Goal: Task Accomplishment & Management: Manage account settings

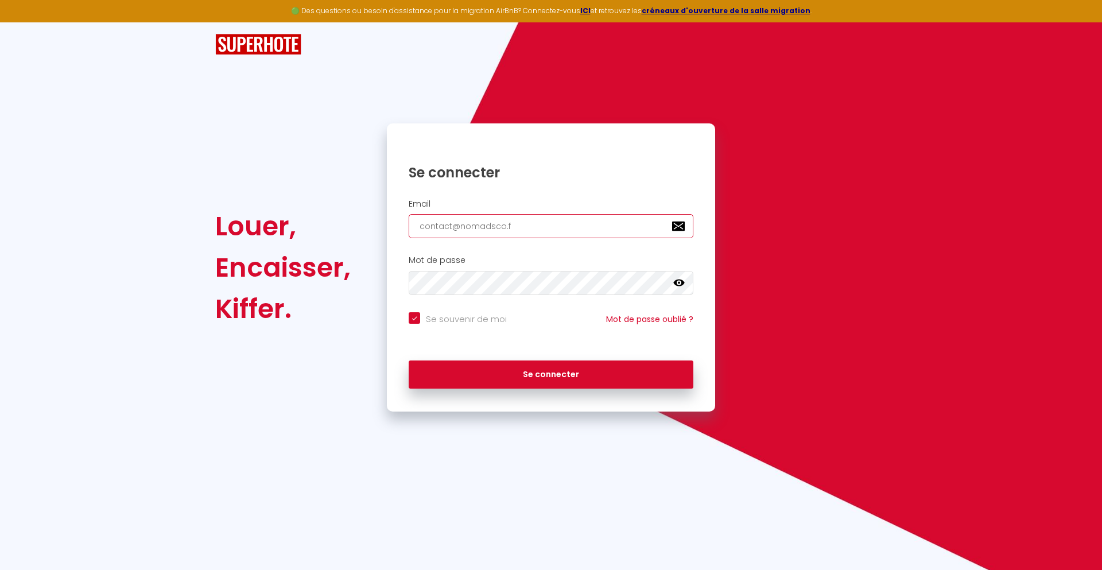
type input "[EMAIL_ADDRESS][DOMAIN_NAME]"
checkbox input "true"
type input "[EMAIL_ADDRESS][DOMAIN_NAME]"
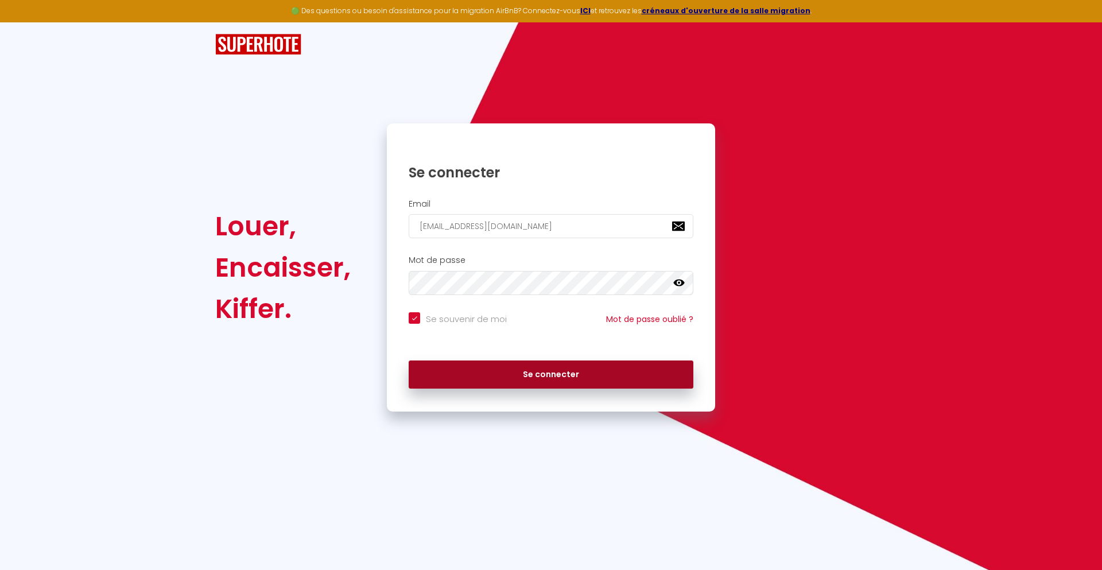
click at [551, 374] on button "Se connecter" at bounding box center [550, 374] width 285 height 29
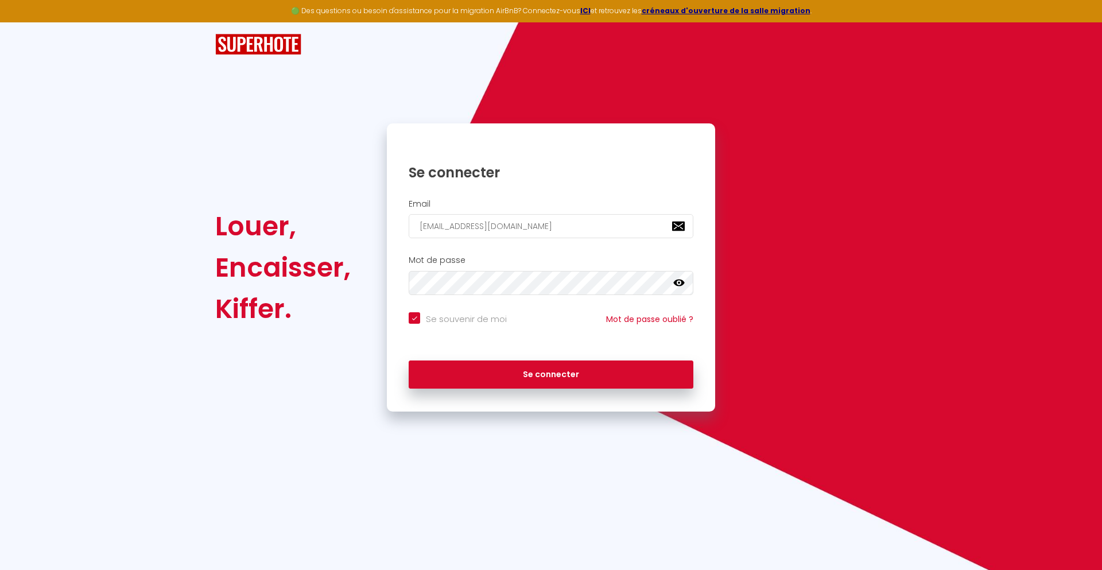
checkbox input "true"
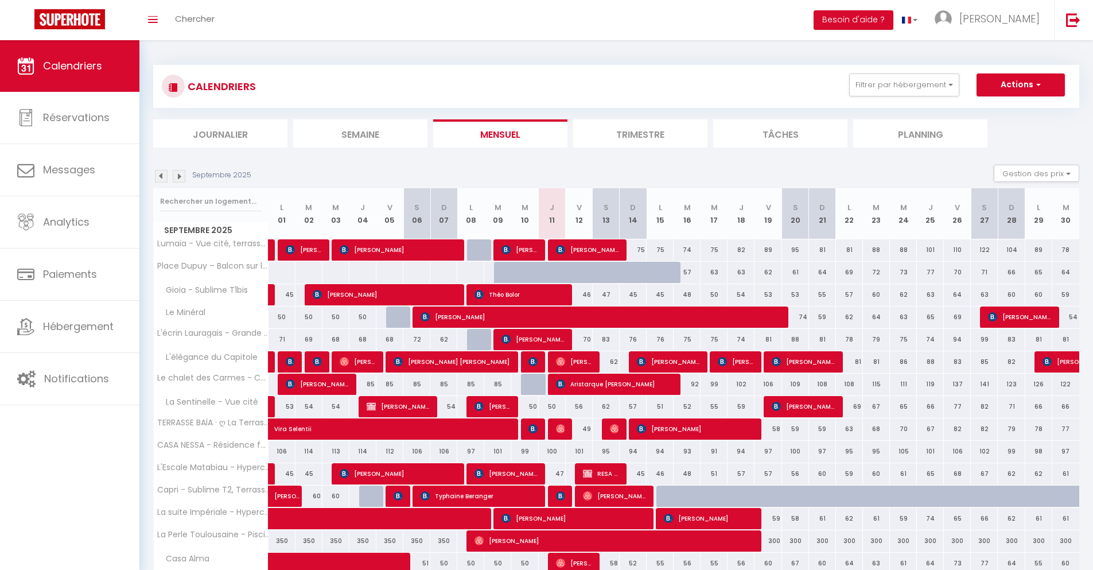
click at [220, 133] on li "Journalier" at bounding box center [220, 133] width 134 height 28
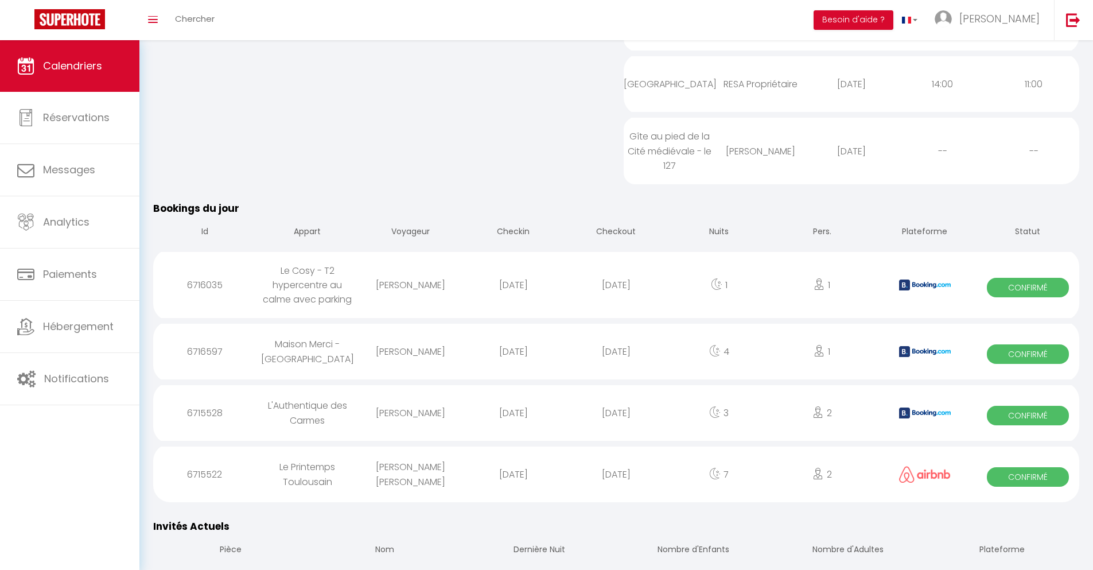
scroll to position [882, 0]
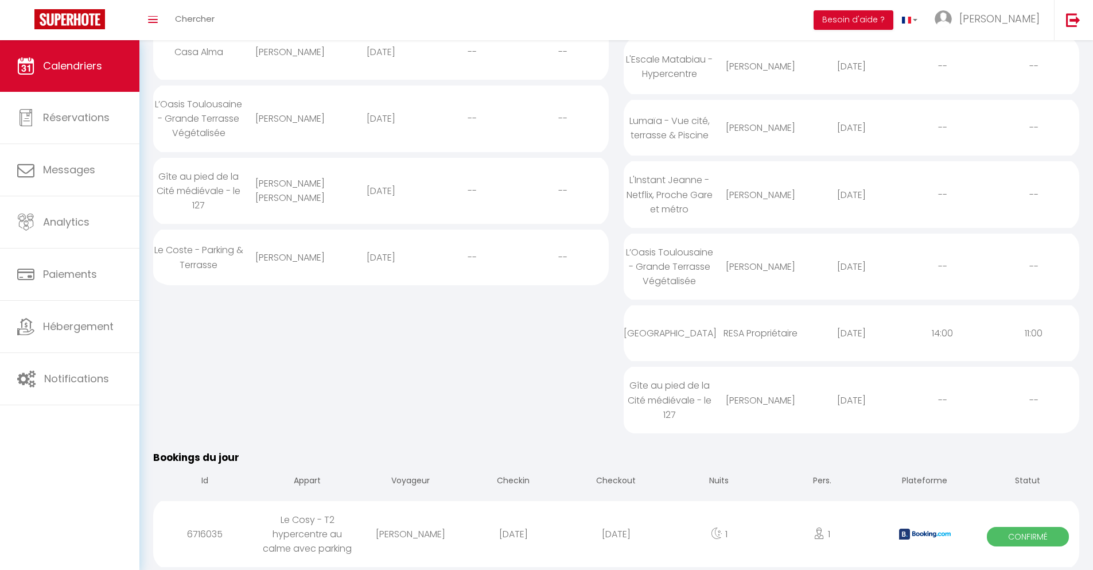
click at [616, 534] on div "[DATE]" at bounding box center [616, 533] width 103 height 37
select select "0"
select select "1"
select select
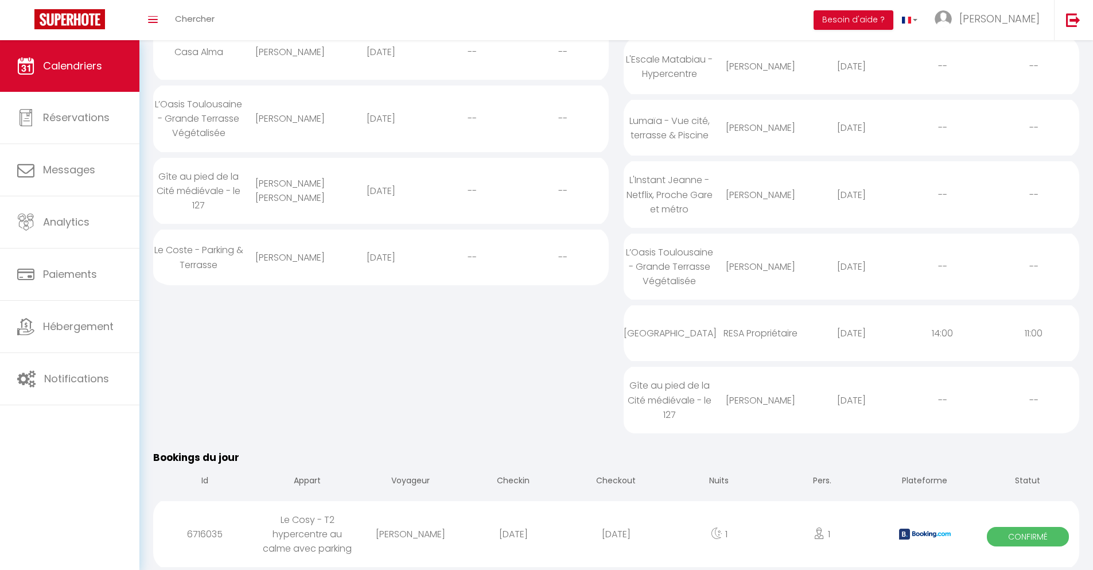
select select
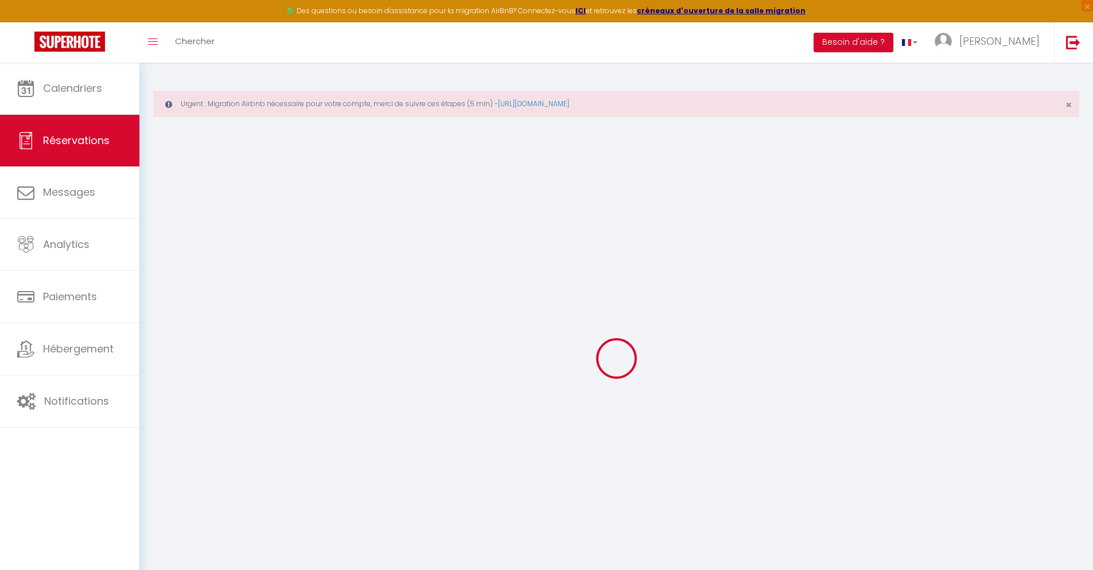
select select
checkbox input "false"
select select
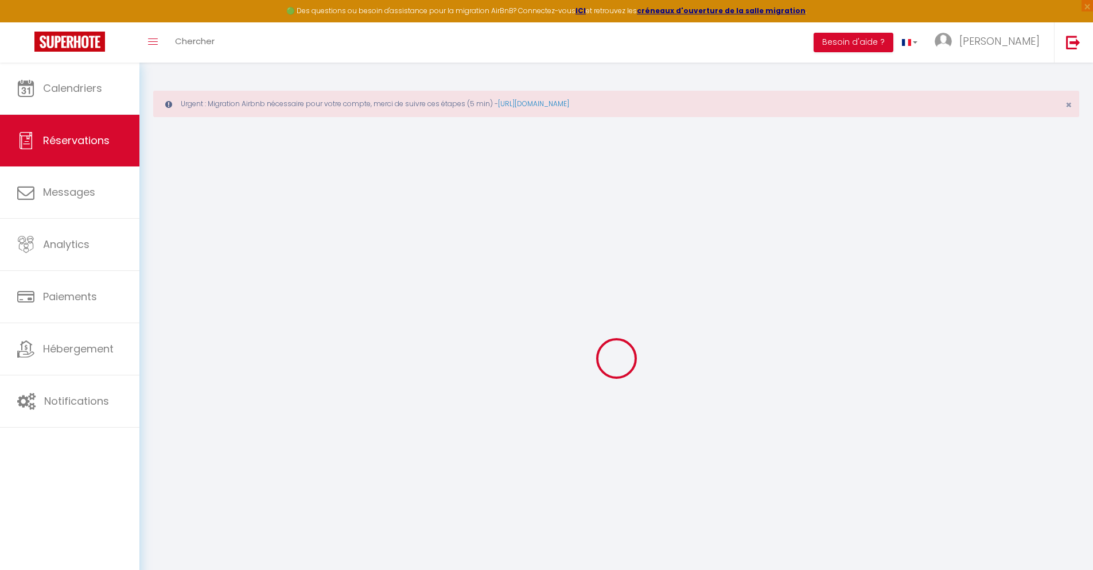
checkbox input "false"
type textarea "** THIS RESERVATION HAS BEEN PRE-PAID ** BOOKING NOTE : Payment charge is EUR 1…"
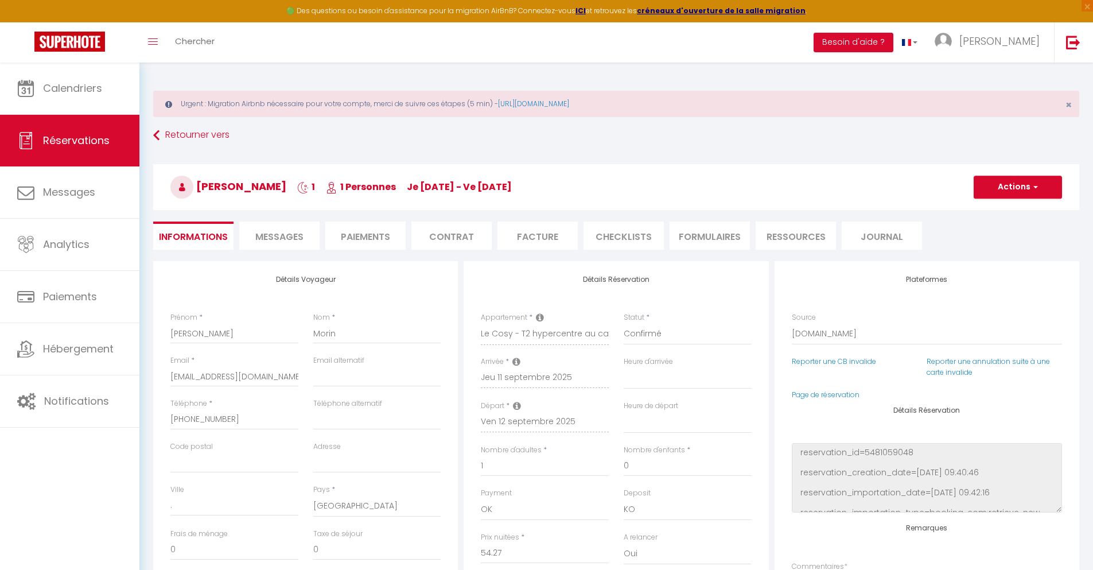
type input "40"
type input "3.55"
select select
checkbox input "false"
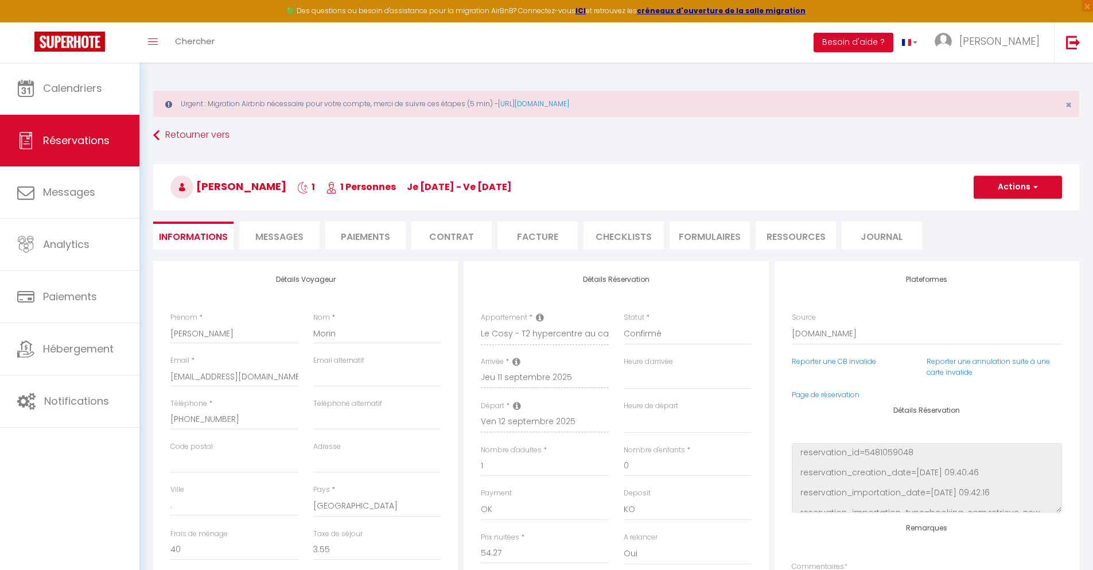
select select
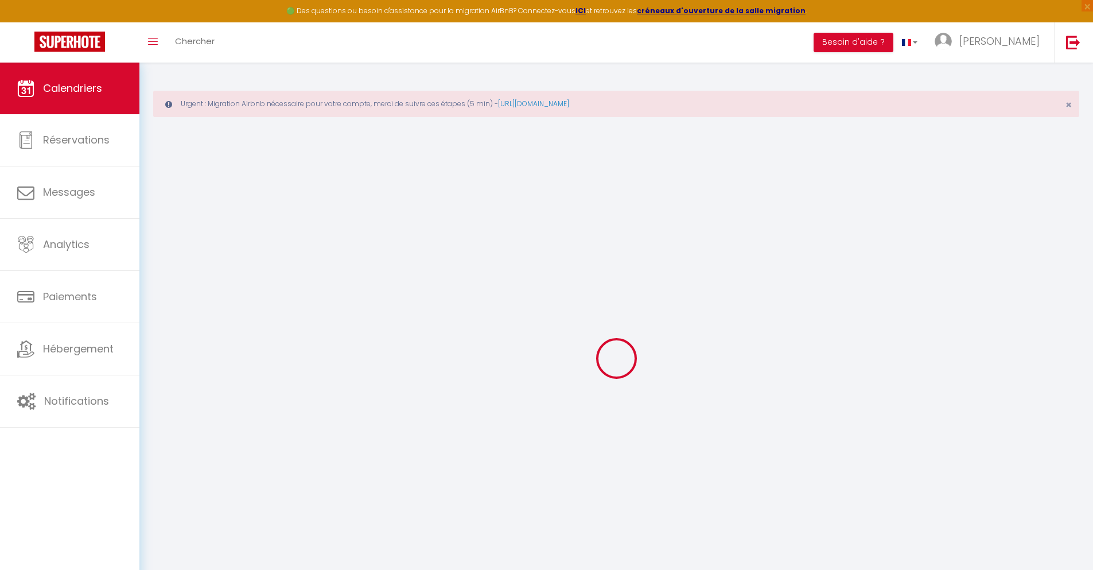
scroll to position [63, 0]
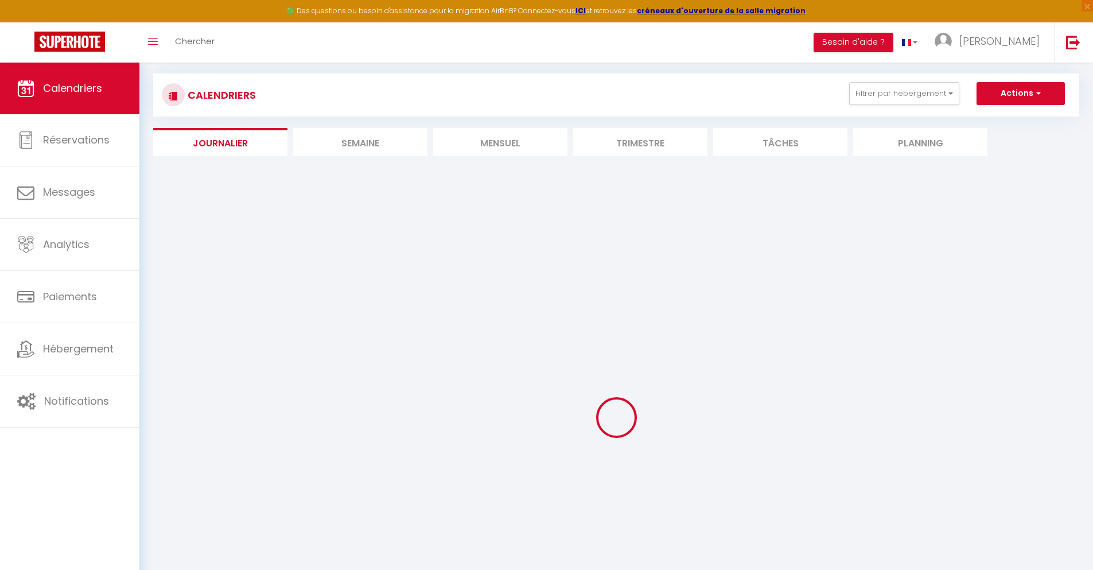
select select
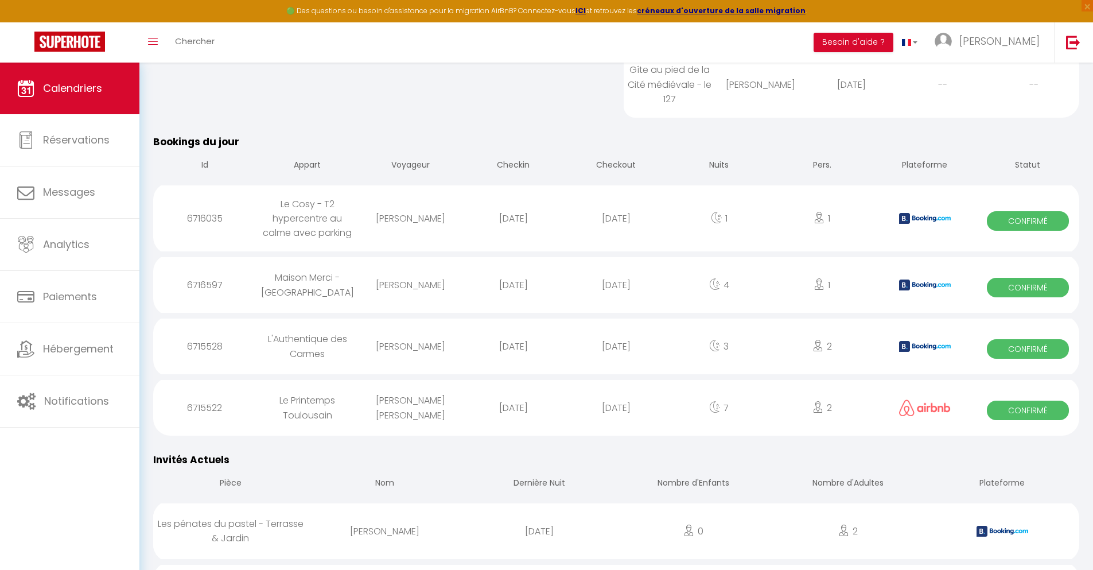
scroll to position [1014, 0]
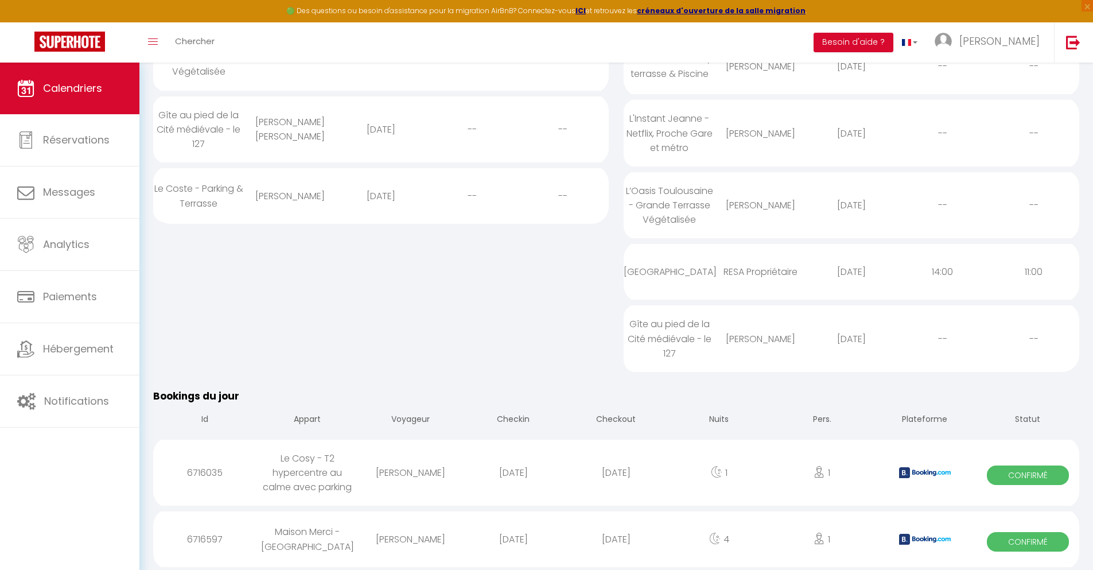
click at [616, 539] on div "[DATE]" at bounding box center [616, 538] width 103 height 37
select select "0"
select select "1"
select select
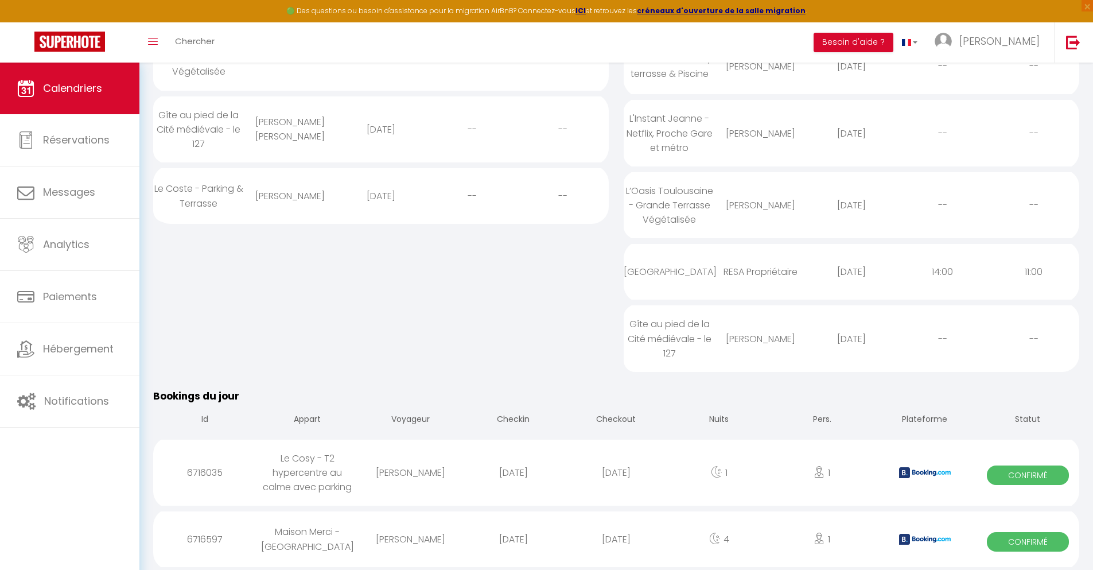
select select
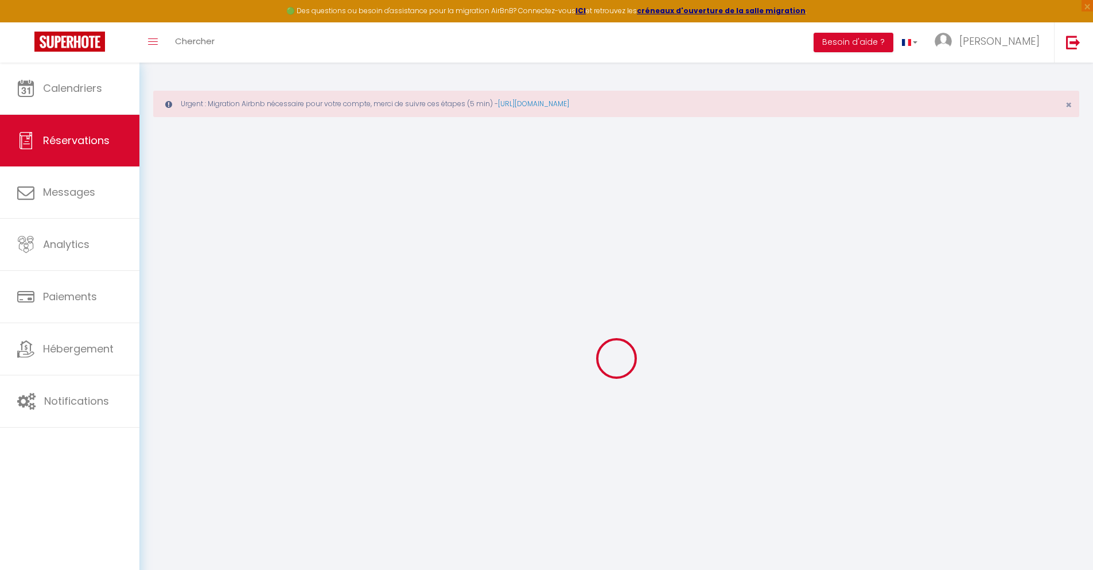
type input "[PERSON_NAME]"
type input "[EMAIL_ADDRESS][DOMAIN_NAME]"
type input "[PHONE_NUMBER]"
type input "."
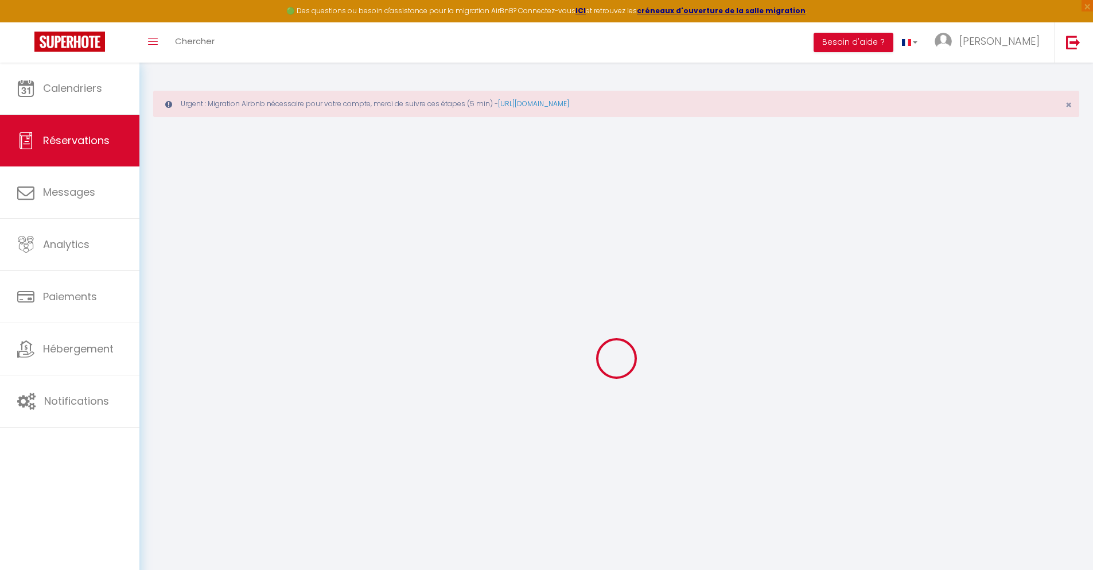
select select "ES"
type input "31.57"
type input "2.74"
select select "36907"
select select "1"
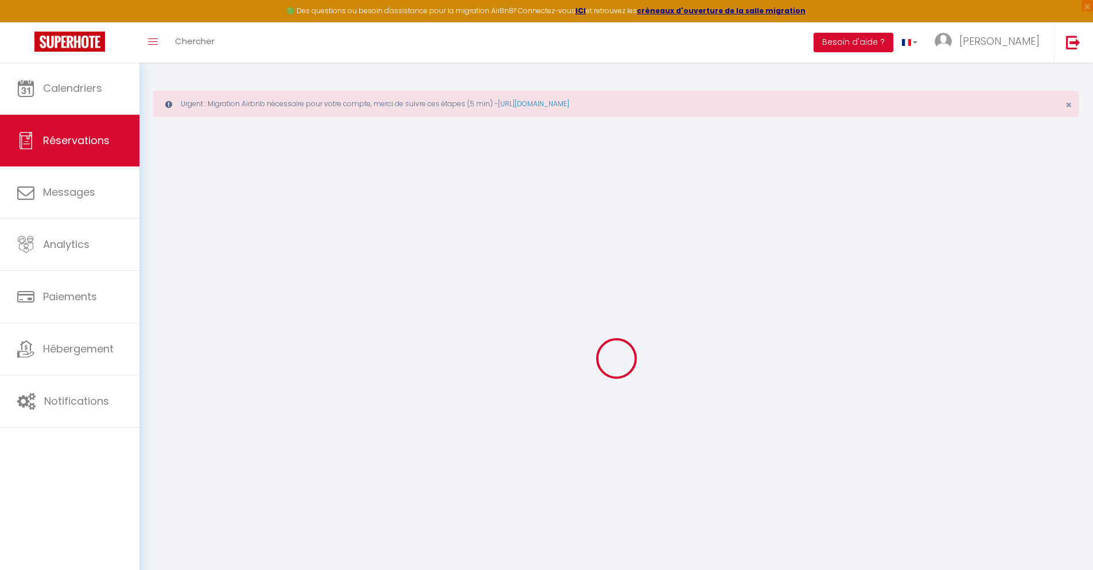
select select
type input "1"
select select "12"
select select
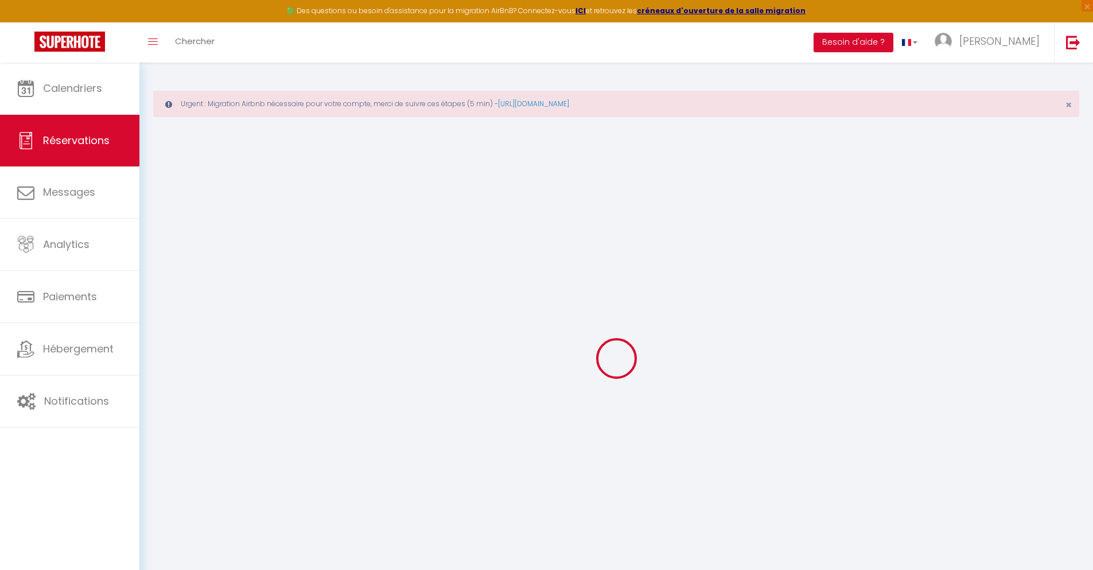
type input "155.7"
checkbox input "false"
type input "0"
select select "2"
type input "0"
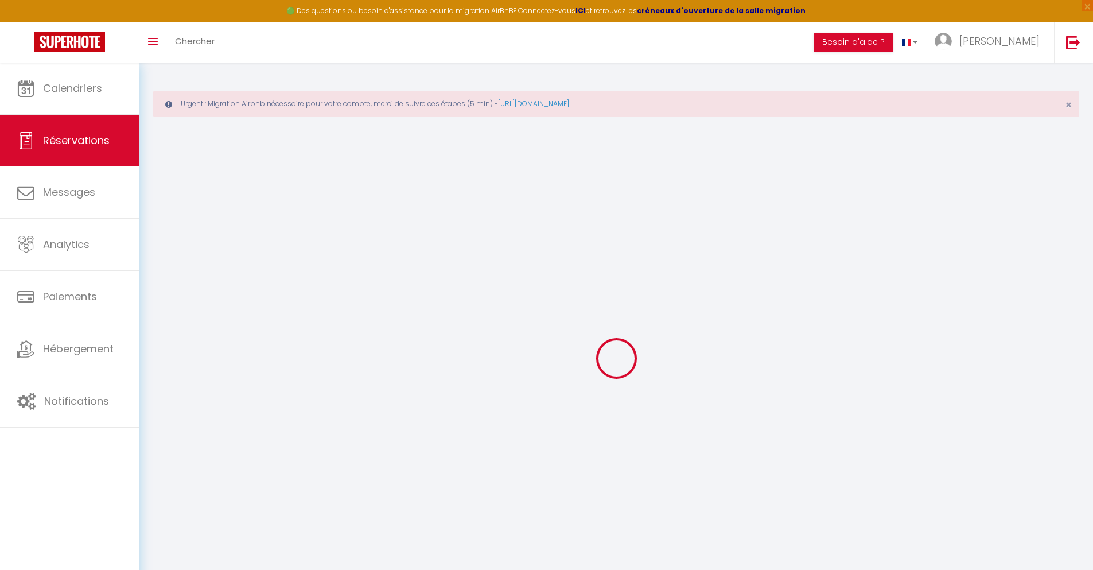
type input "0"
select select
select select "14"
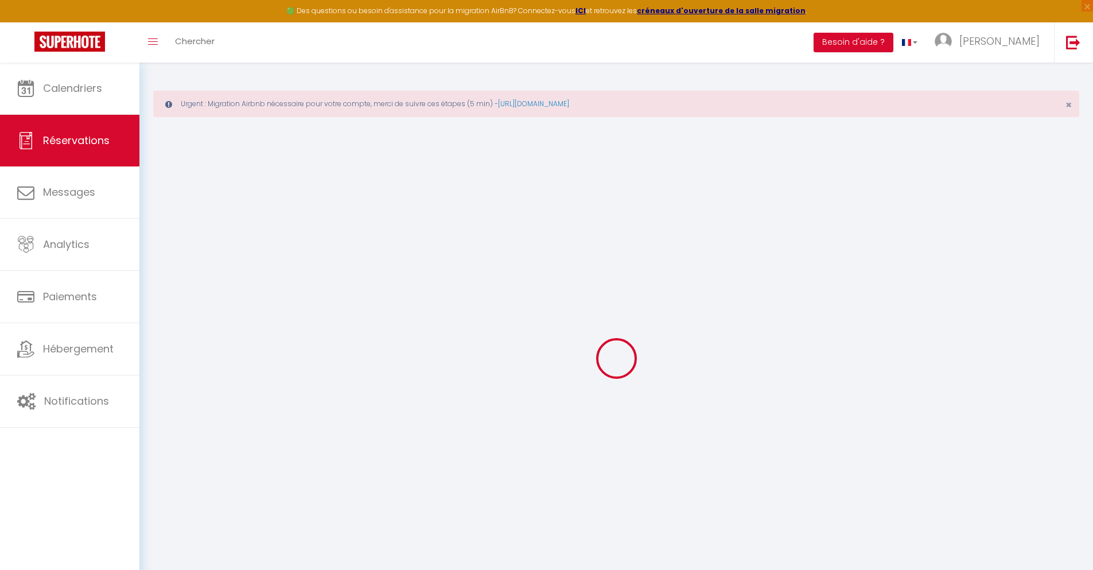
checkbox input "false"
select select
checkbox input "false"
select select
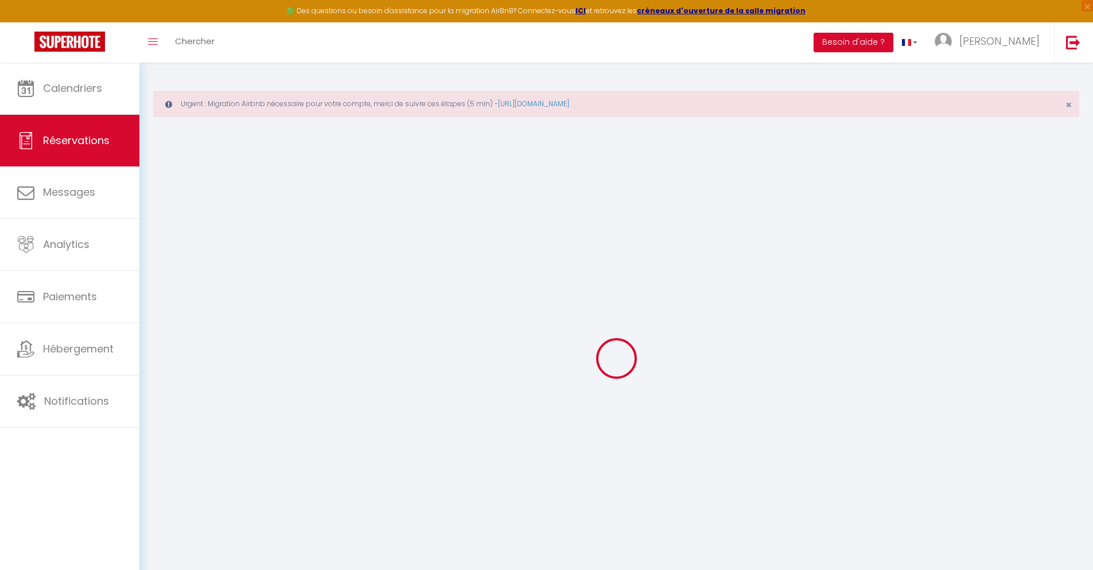
select select
checkbox input "false"
type textarea "** THIS RESERVATION HAS BEEN PRE-PAID ** BOOKING NOTE : Payment charge is EUR 2…"
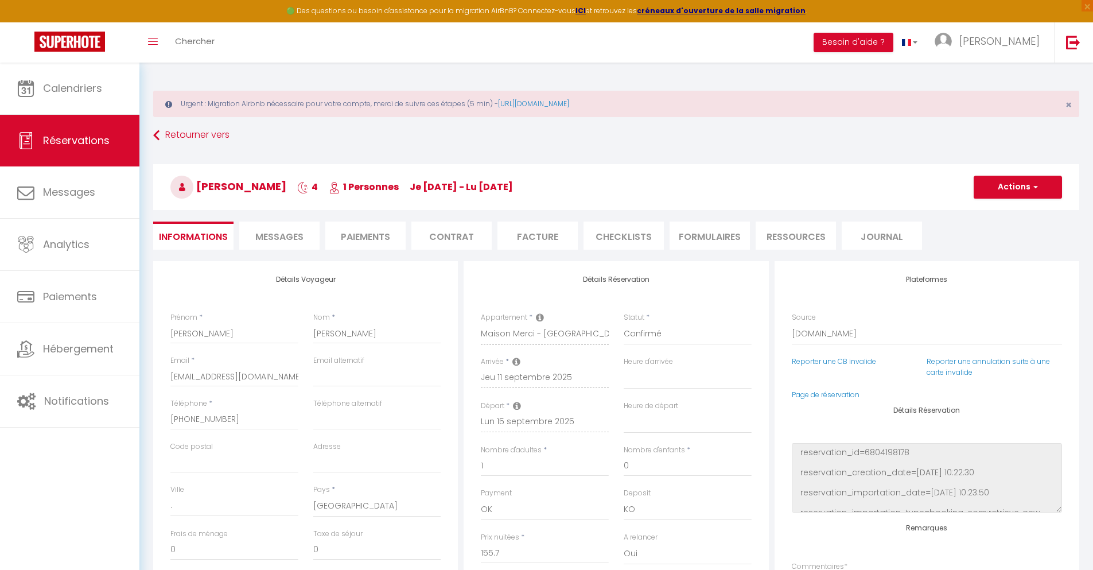
type input "30"
type input "10.19"
select select
checkbox input "false"
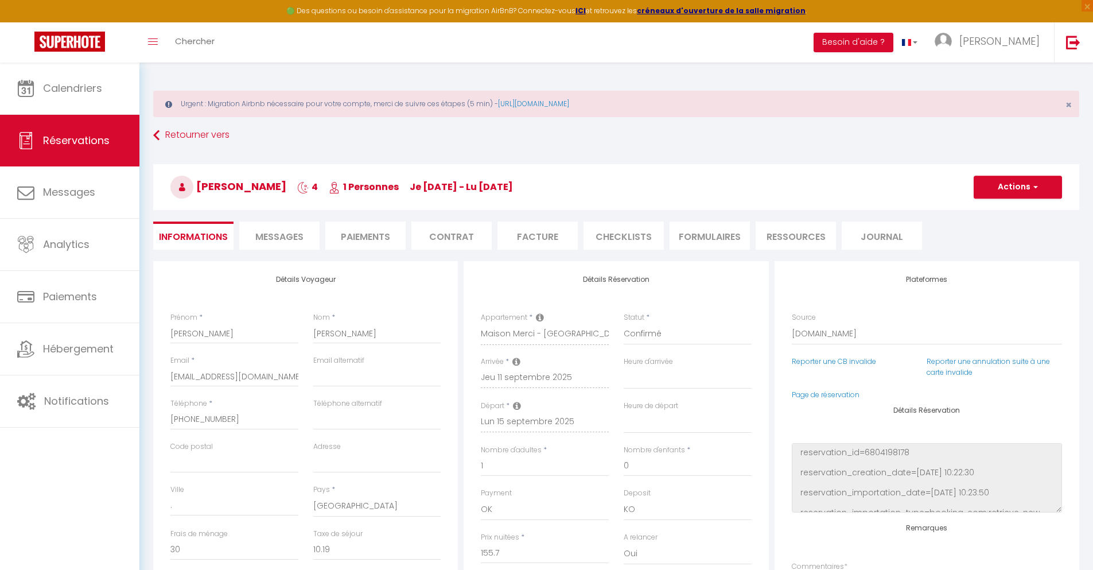
select select
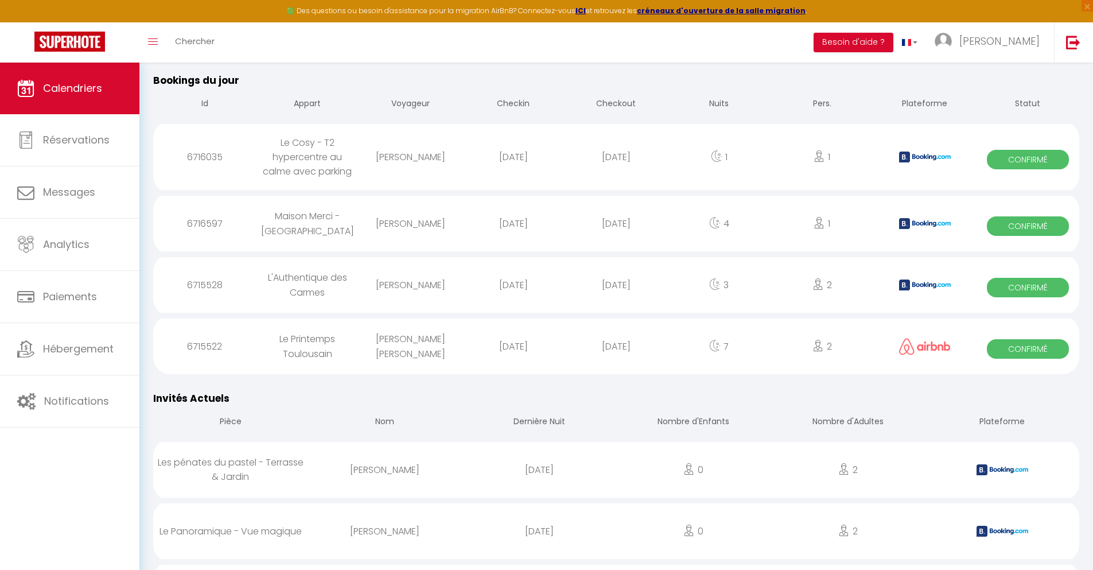
scroll to position [1076, 0]
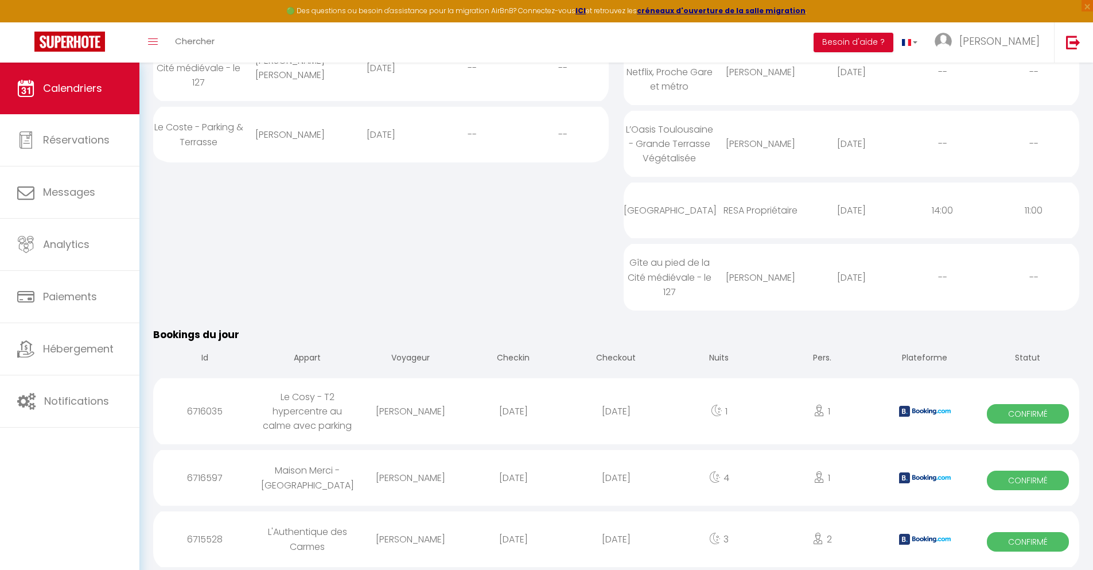
click at [616, 539] on div "[DATE]" at bounding box center [616, 538] width 103 height 37
select select "0"
select select "1"
select select
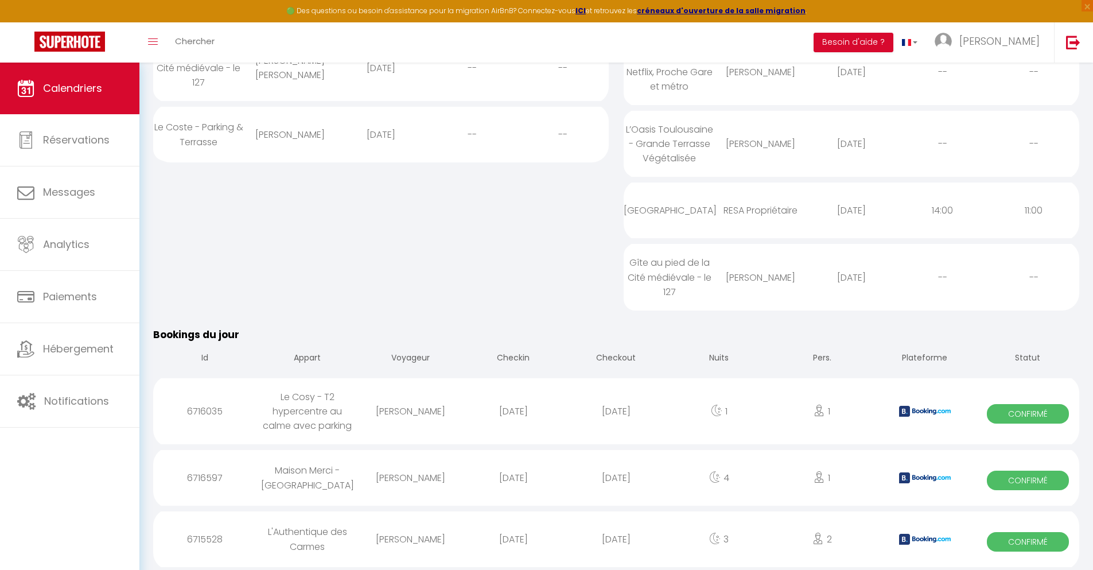
select select
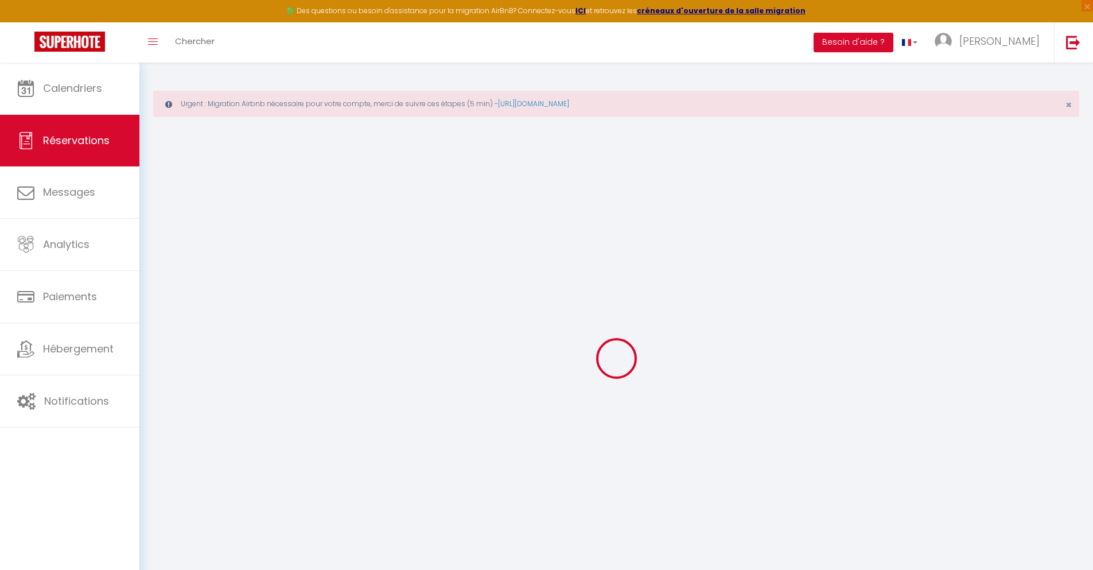
select select
checkbox input "false"
select select
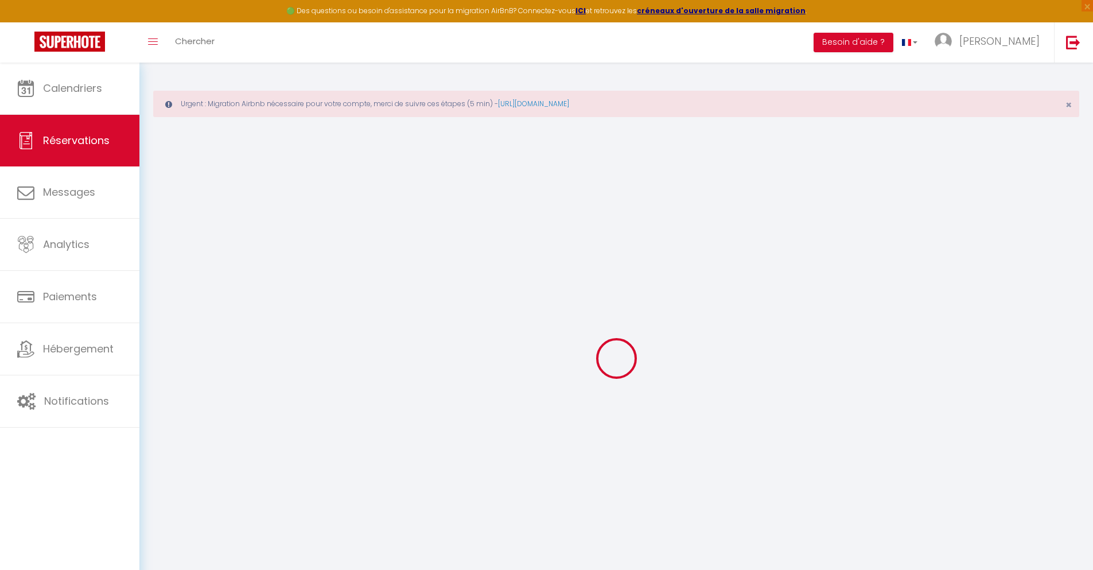
checkbox input "false"
type textarea "** THIS RESERVATION HAS BEEN PRE-PAID ** BOOKING NOTE : Payment charge is EUR 4…"
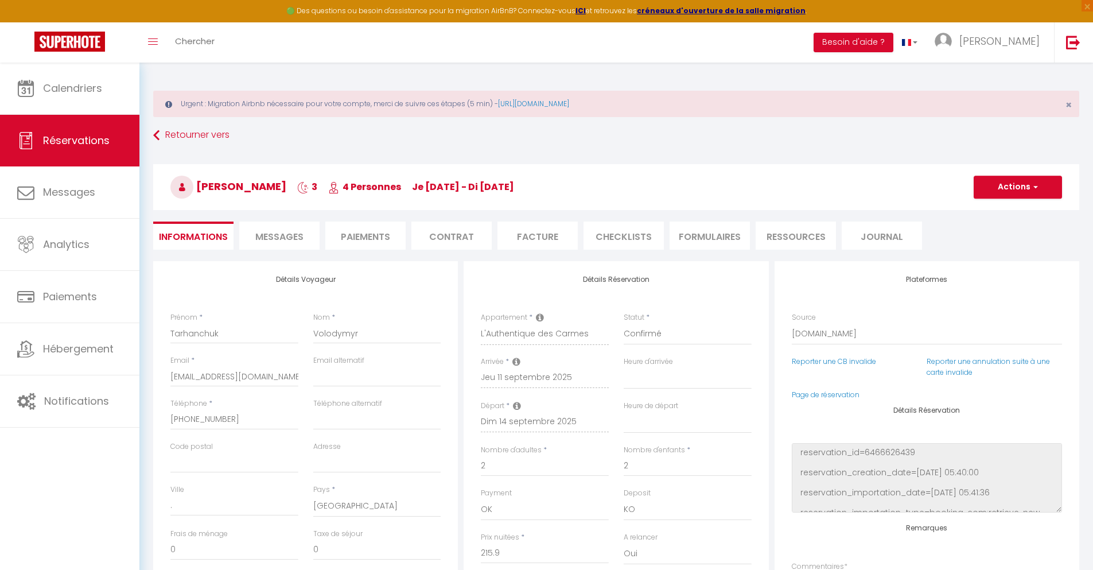
type input "66"
type input "14.13"
select select
checkbox input "false"
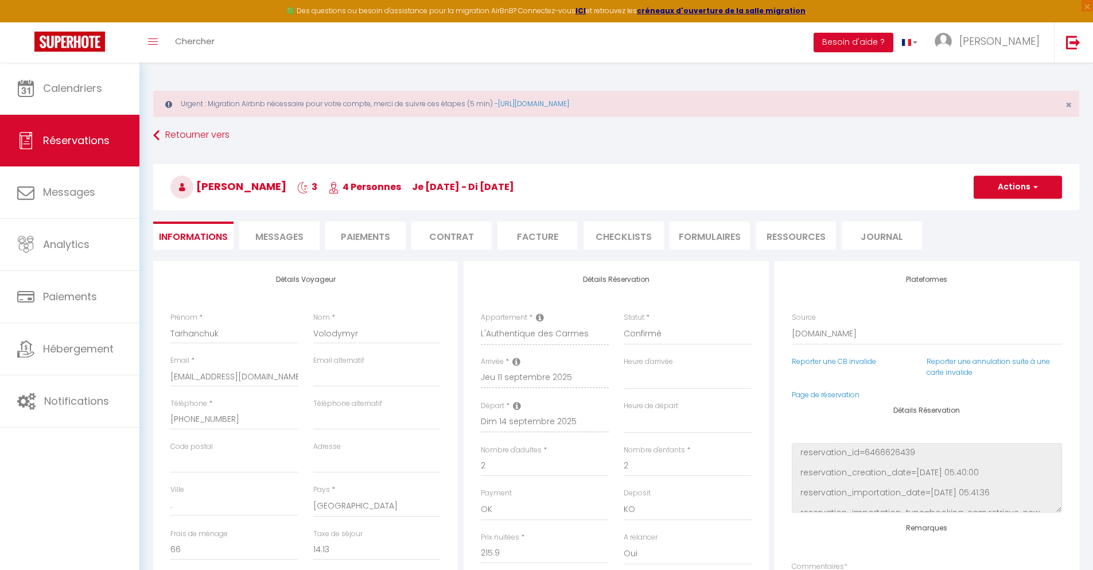
select select
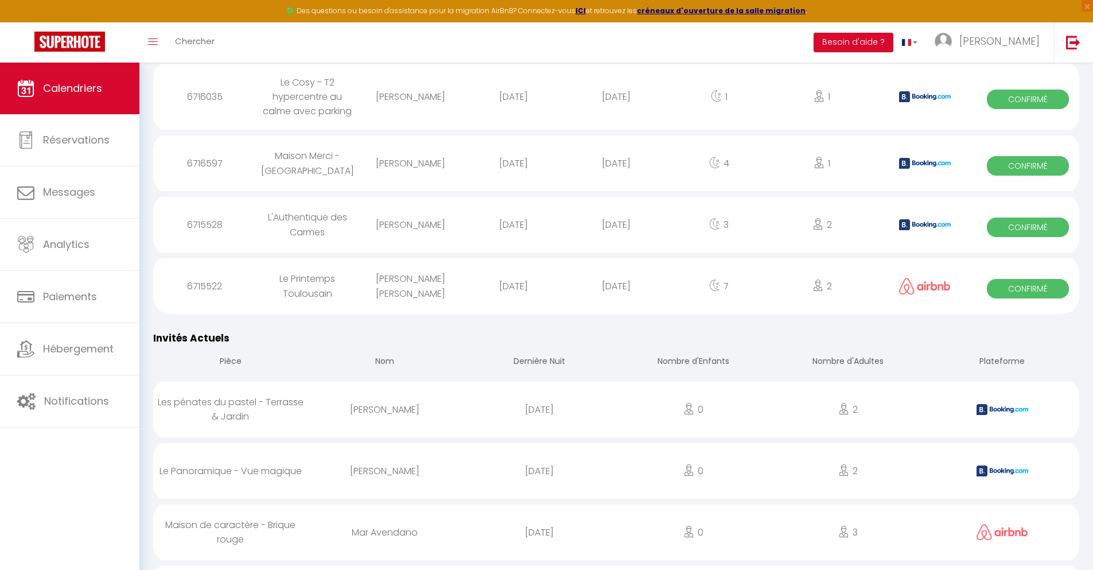
scroll to position [1134, 0]
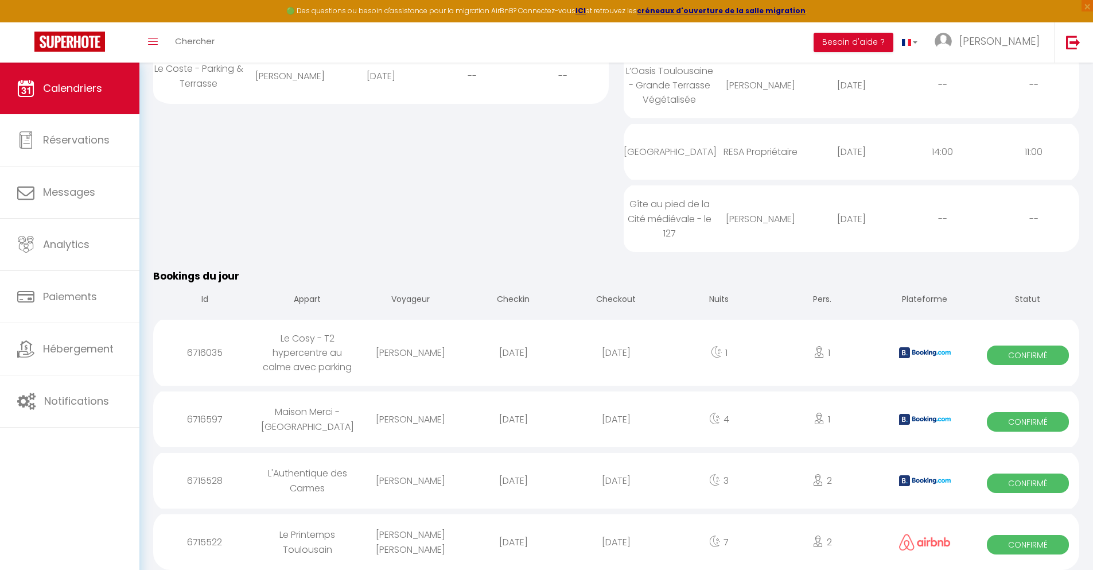
click at [616, 540] on div "[DATE]" at bounding box center [616, 541] width 103 height 37
select select "0"
select select "1"
select select
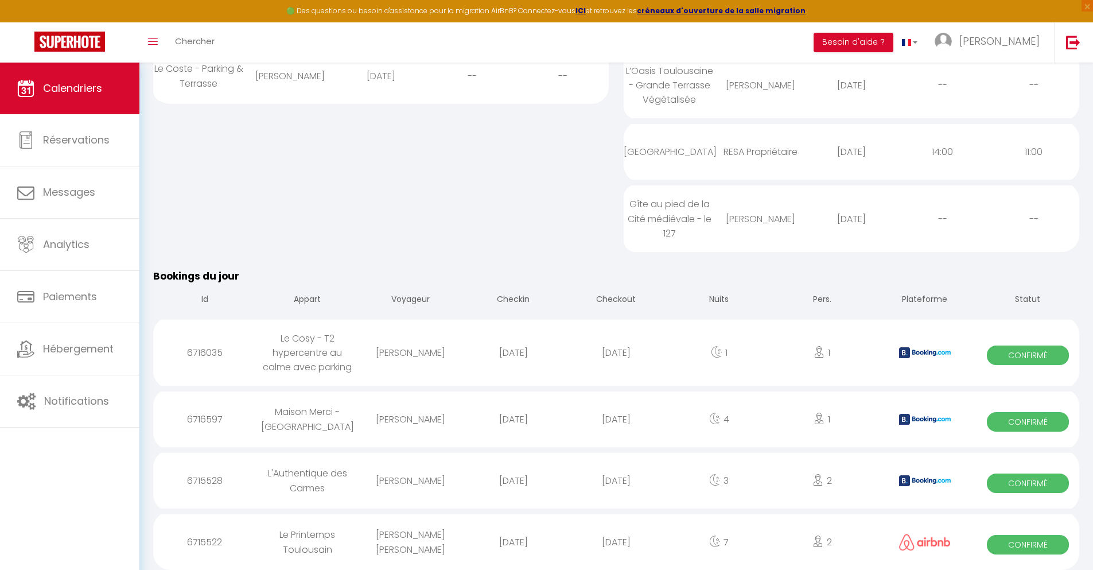
select select
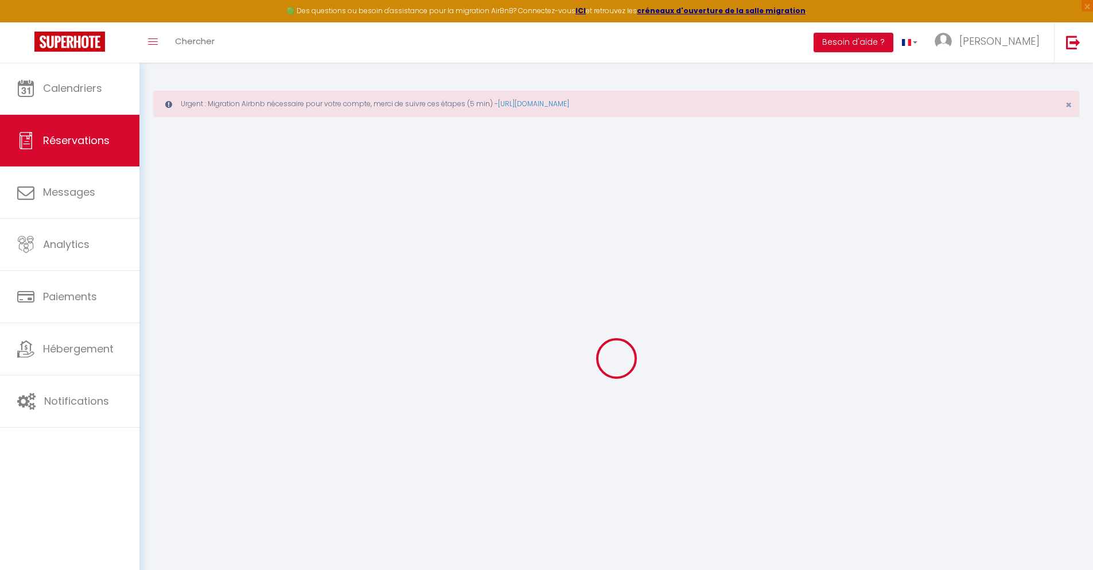
select select
checkbox input "false"
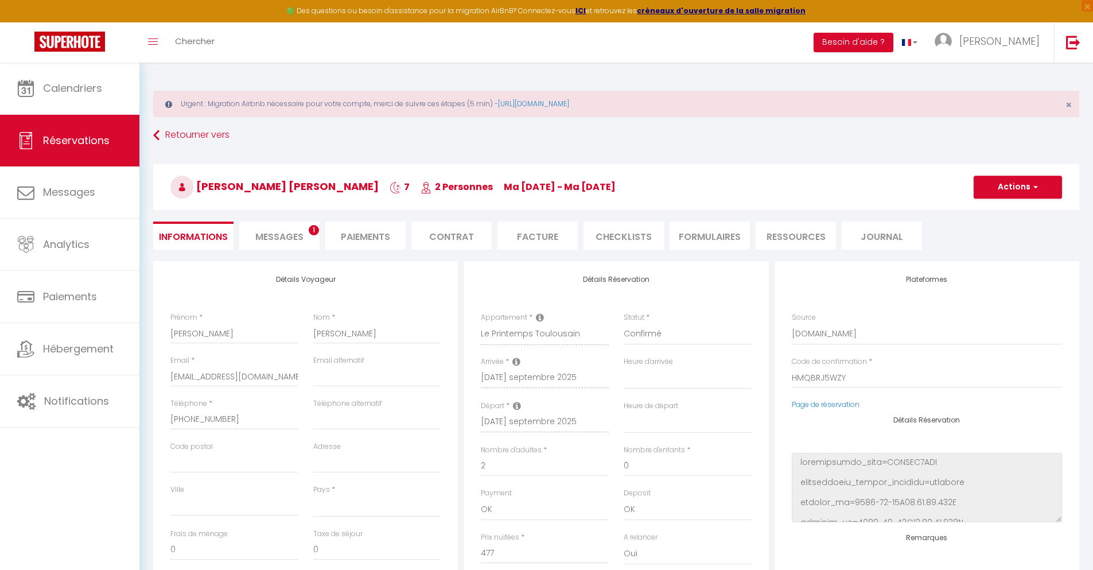
select select
type input "42"
type input "34.34"
select select
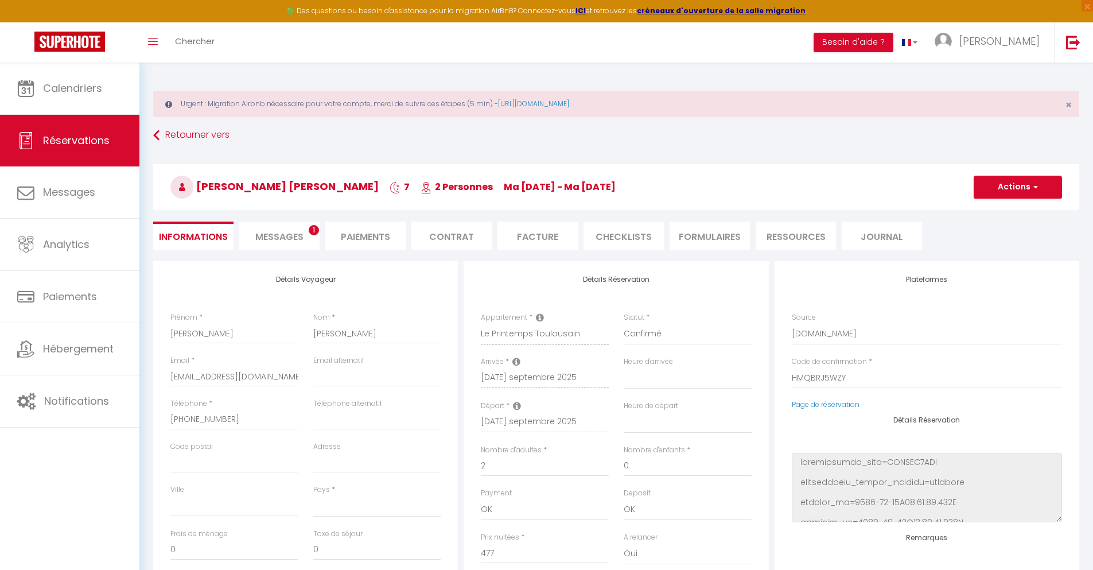
checkbox input "false"
select select
checkbox input "false"
select select
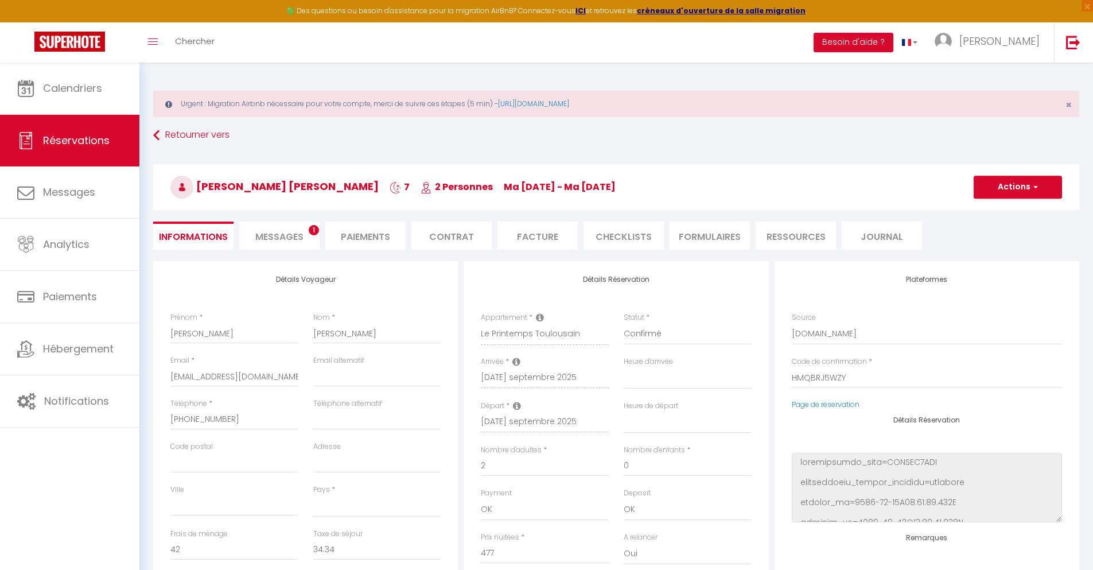
scroll to position [63, 0]
